Goal: Transaction & Acquisition: Subscribe to service/newsletter

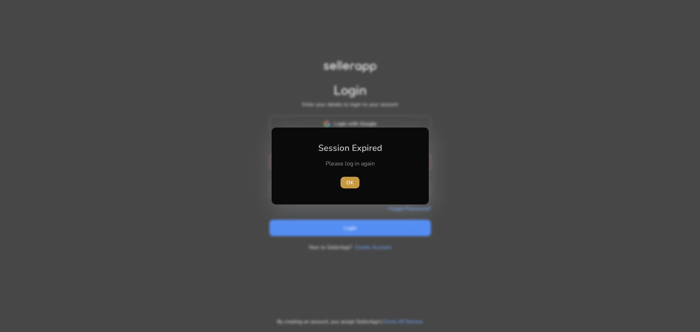
type input "**********"
click at [352, 183] on span "OK" at bounding box center [349, 183] width 7 height 8
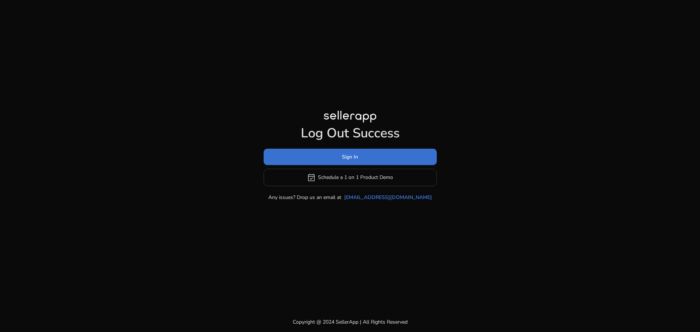
click at [350, 158] on span "Sign In" at bounding box center [350, 157] width 16 height 8
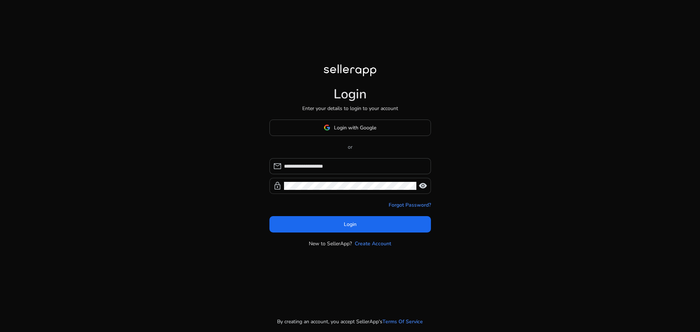
click at [422, 187] on span "visibility" at bounding box center [423, 186] width 9 height 9
click at [354, 224] on span "Login" at bounding box center [350, 225] width 13 height 8
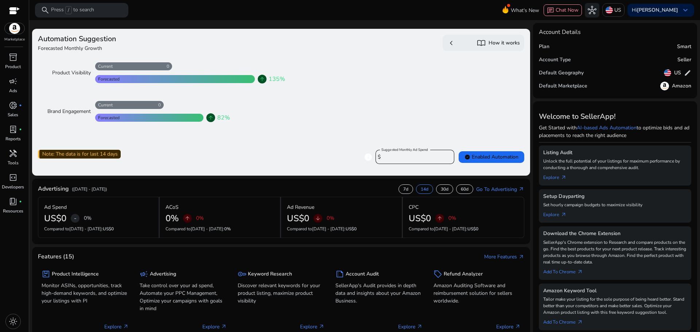
click at [40, 48] on h4 "Forecasted Monthly Growth" at bounding box center [158, 48] width 240 height 7
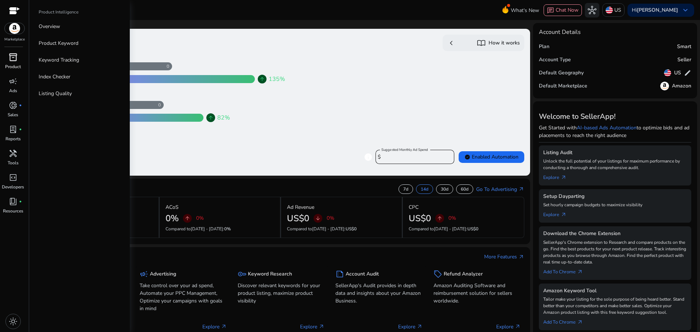
click at [12, 67] on p "Product" at bounding box center [13, 66] width 16 height 7
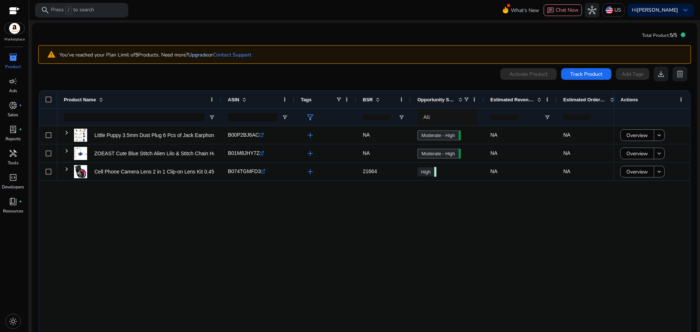
click at [201, 56] on link "Upgrade" at bounding box center [198, 54] width 20 height 7
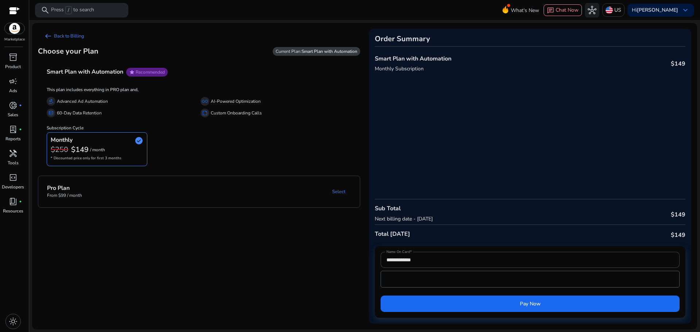
click at [161, 71] on span "Recommended" at bounding box center [150, 72] width 29 height 6
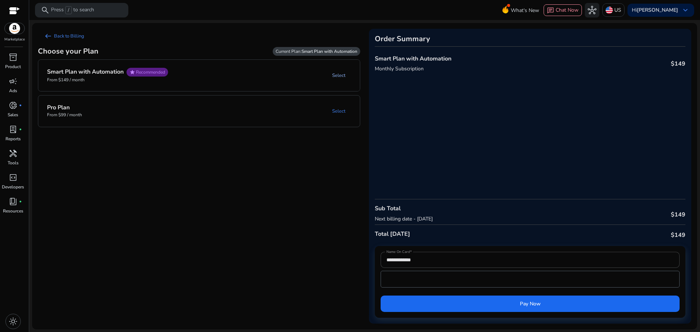
click at [334, 75] on link "Select" at bounding box center [338, 75] width 25 height 13
